Goal: Task Accomplishment & Management: Complete application form

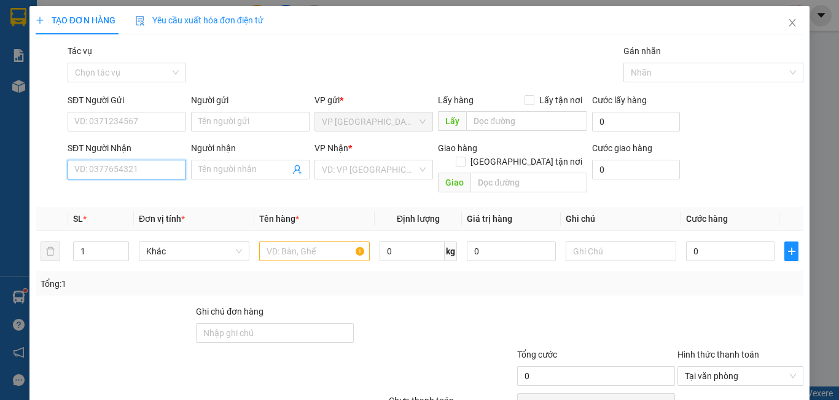
click at [126, 171] on input "SĐT Người Nhận" at bounding box center [127, 170] width 118 height 20
type input "0976593993"
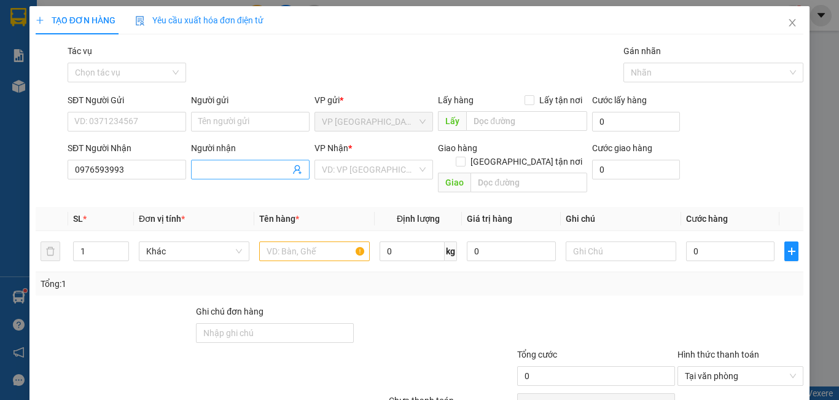
click at [260, 171] on input "Người nhận" at bounding box center [243, 170] width 91 height 14
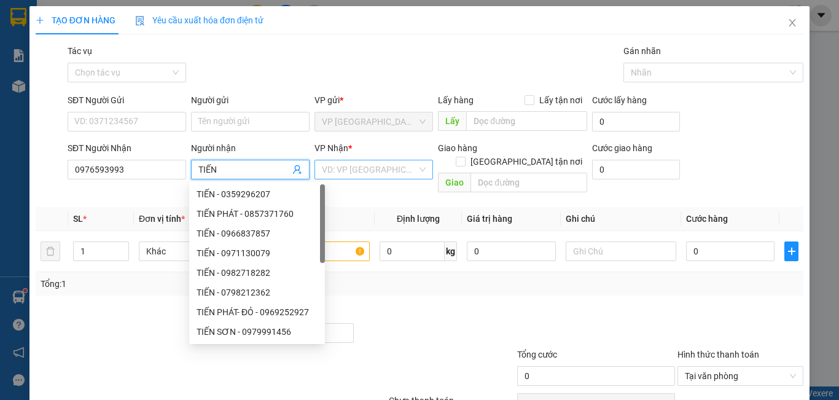
type input "TIẾN"
click at [333, 167] on input "search" at bounding box center [369, 169] width 95 height 18
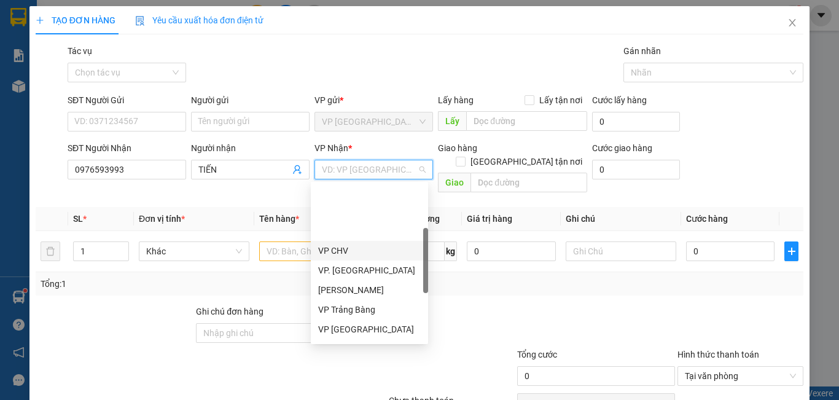
scroll to position [123, 0]
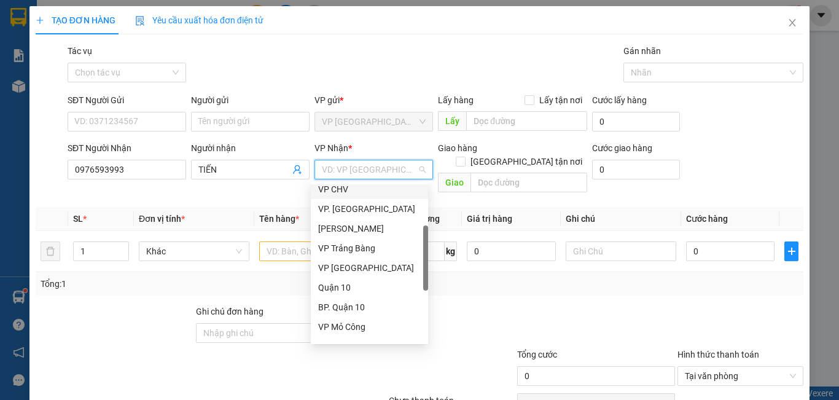
click at [352, 192] on div "VP CHV" at bounding box center [369, 189] width 103 height 14
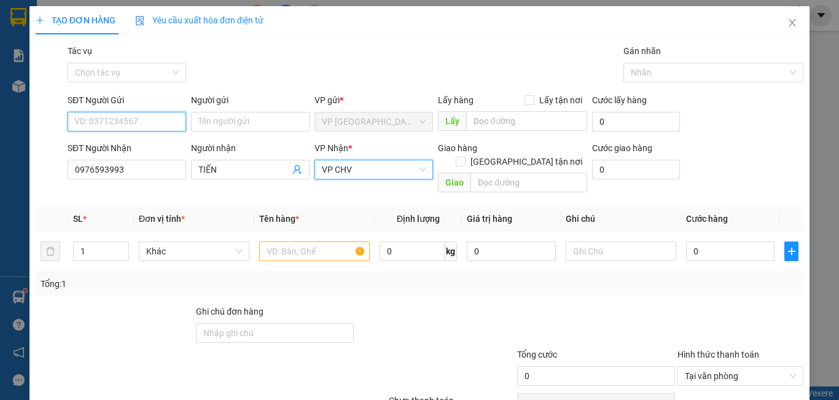
click at [163, 131] on input "SĐT Người Gửi" at bounding box center [127, 122] width 118 height 20
click at [161, 127] on input "SĐT Người Gửi" at bounding box center [127, 122] width 118 height 20
click at [161, 123] on input "SĐT Người Gửi" at bounding box center [127, 122] width 118 height 20
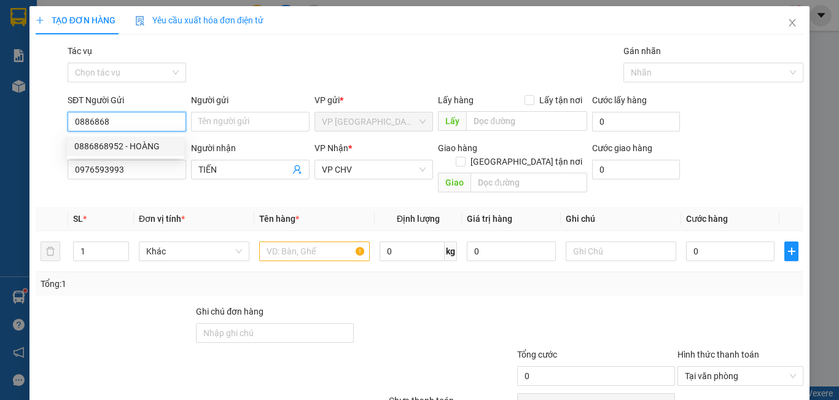
click at [170, 142] on div "0886868952 - HOÀNG" at bounding box center [125, 146] width 103 height 14
type input "0886868952"
type input "HOÀNG"
type input "20.000"
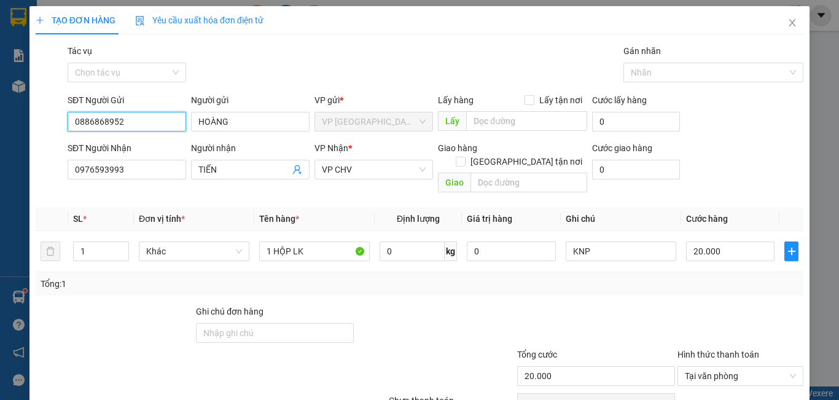
scroll to position [55, 0]
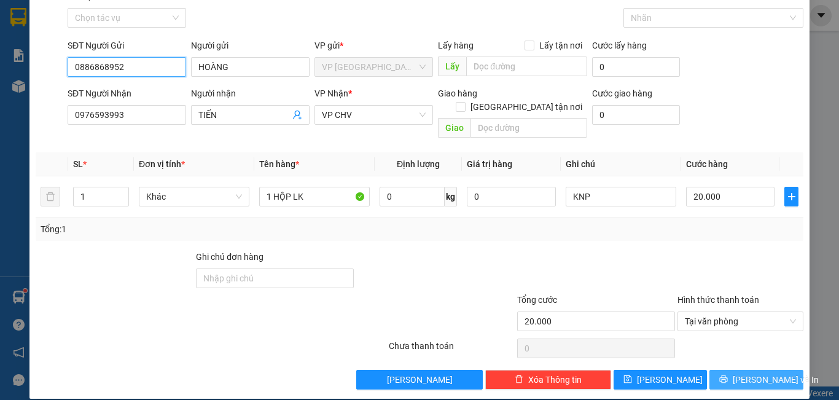
type input "0886868952"
click at [741, 373] on span "[PERSON_NAME] và In" at bounding box center [775, 380] width 86 height 14
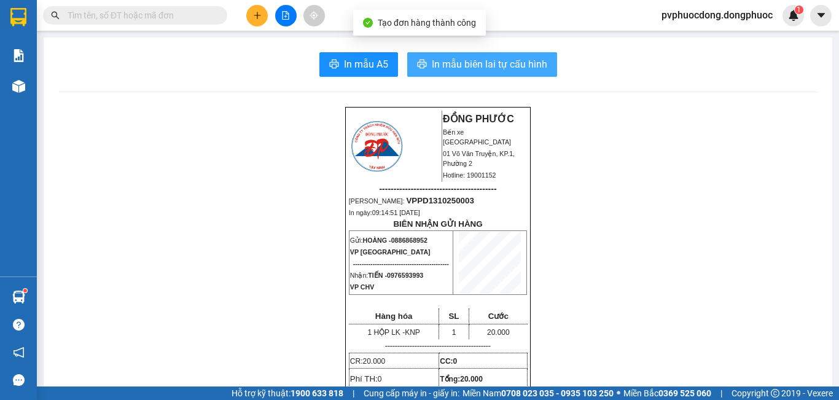
click at [535, 64] on span "In mẫu biên lai tự cấu hình" at bounding box center [489, 63] width 115 height 15
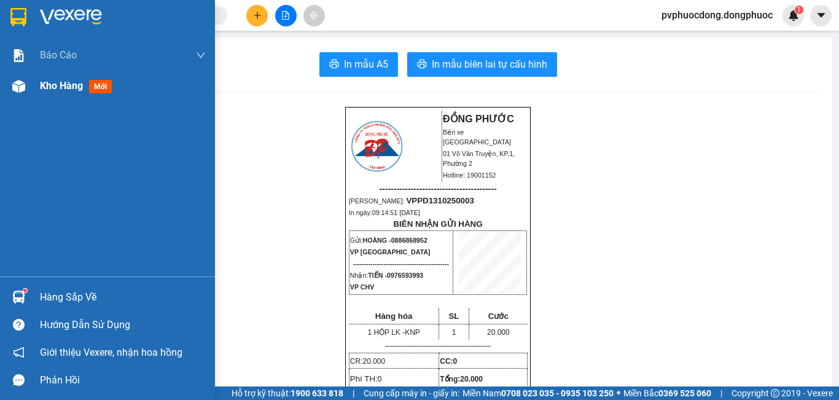
click at [36, 92] on div "Kho hàng mới" at bounding box center [107, 86] width 215 height 31
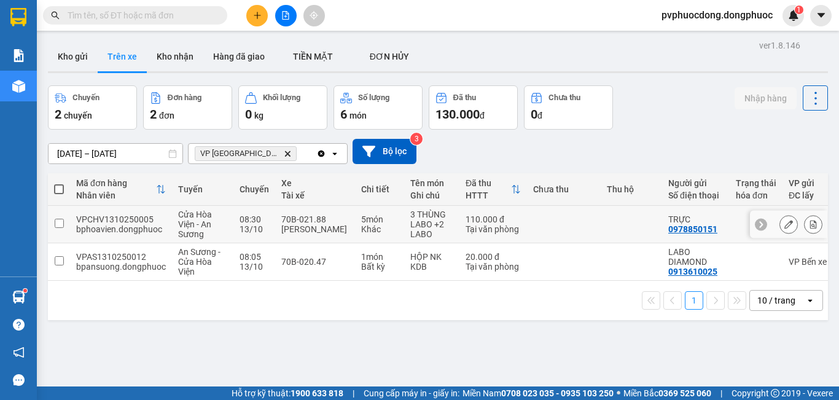
click at [374, 227] on div "Khác" at bounding box center [379, 229] width 37 height 10
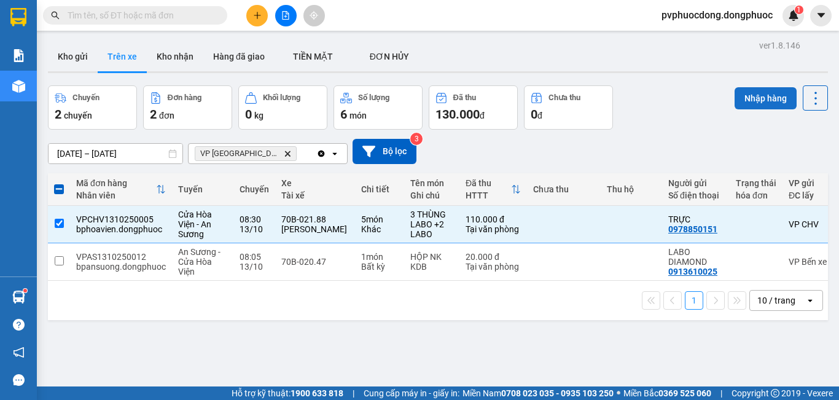
click at [766, 104] on button "Nhập hàng" at bounding box center [765, 98] width 62 height 22
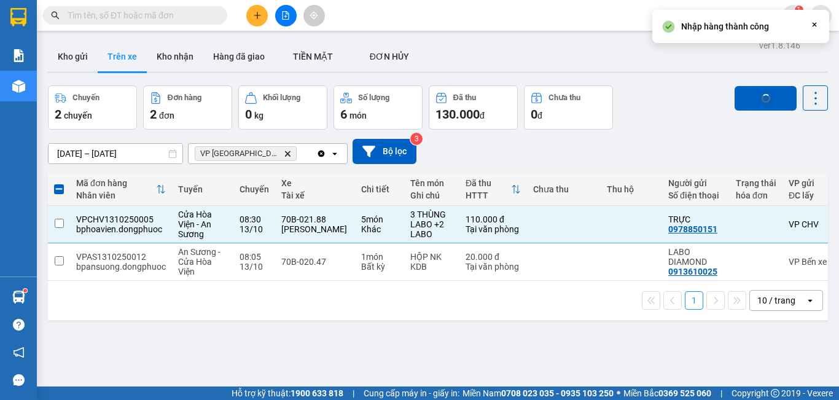
checkbox input "false"
